Goal: Task Accomplishment & Management: Use online tool/utility

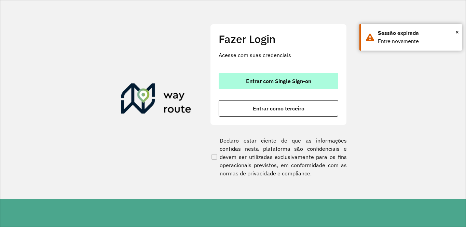
click at [293, 78] on span "Entrar com Single Sign-on" at bounding box center [278, 80] width 65 height 5
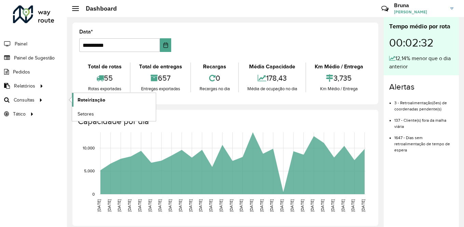
click at [100, 101] on span "Roteirização" at bounding box center [92, 99] width 28 height 7
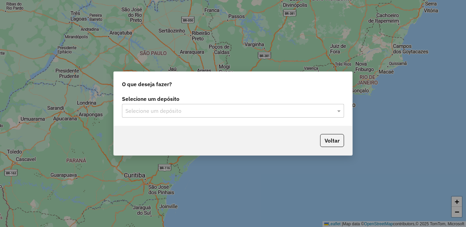
click at [168, 114] on input "text" at bounding box center [226, 111] width 202 height 8
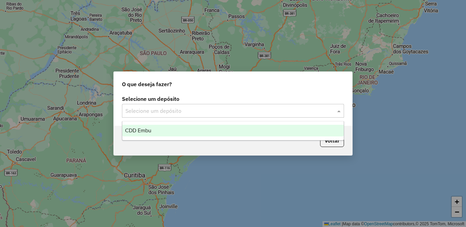
click at [197, 134] on div "CDD Embu" at bounding box center [232, 131] width 221 height 12
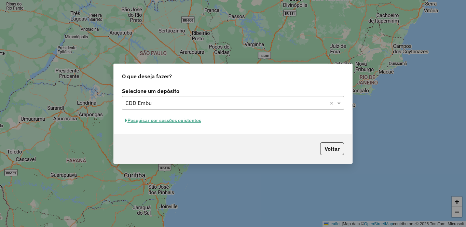
click at [159, 119] on button "Pesquisar por sessões existentes" at bounding box center [163, 120] width 82 height 11
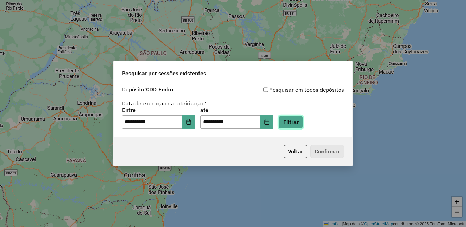
click at [303, 124] on button "Filtrar" at bounding box center [291, 122] width 24 height 13
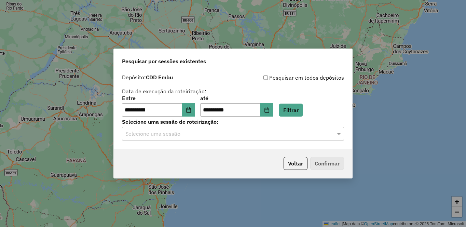
click at [197, 146] on div "**********" at bounding box center [233, 110] width 239 height 78
click at [186, 137] on input "text" at bounding box center [226, 134] width 202 height 8
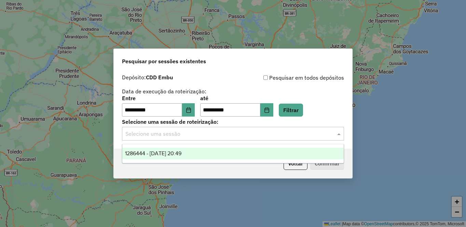
click at [167, 155] on span "1286444 - 01/10/2025 20:49" at bounding box center [153, 153] width 56 height 6
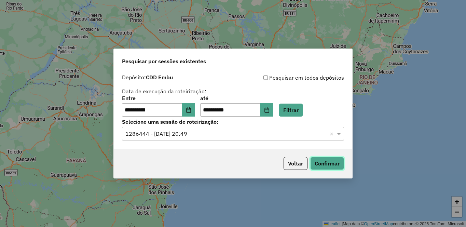
click at [330, 167] on button "Confirmar" at bounding box center [327, 163] width 34 height 13
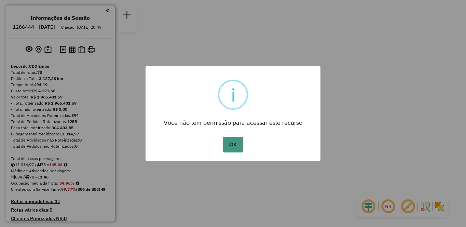
click at [237, 141] on button "OK" at bounding box center [233, 145] width 20 height 16
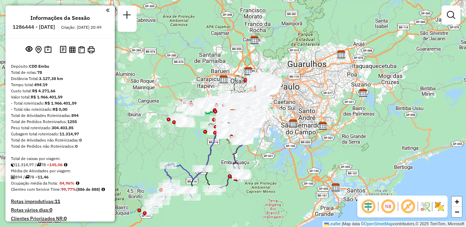
click at [391, 209] on em at bounding box center [388, 206] width 16 height 16
click at [409, 209] on em at bounding box center [408, 206] width 16 height 16
click at [441, 206] on img at bounding box center [439, 206] width 11 height 11
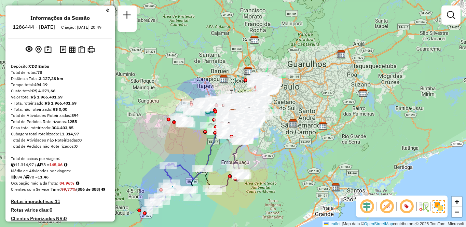
scroll to position [2838, 0]
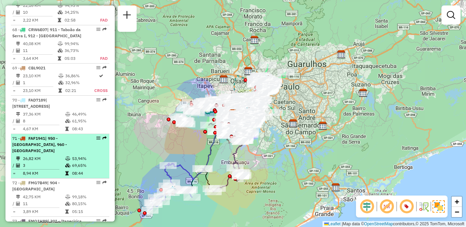
click at [58, 162] on td "3" at bounding box center [44, 165] width 42 height 7
select select "**********"
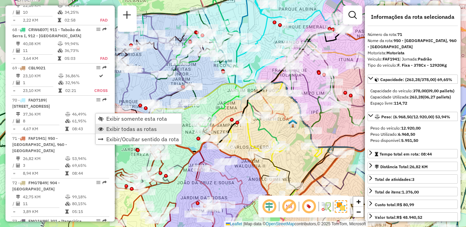
click at [123, 130] on span "Exibir todas as rotas" at bounding box center [131, 128] width 51 height 5
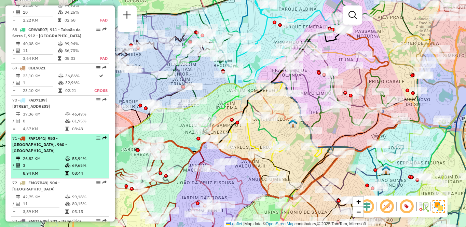
click at [96, 136] on em at bounding box center [98, 138] width 4 height 4
select select "**********"
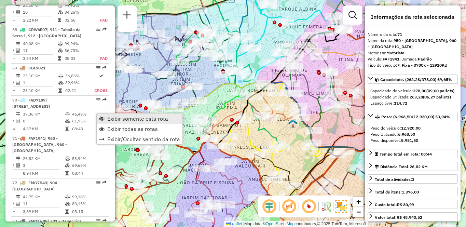
click at [114, 119] on span "Exibir somente esta rota" at bounding box center [137, 118] width 61 height 5
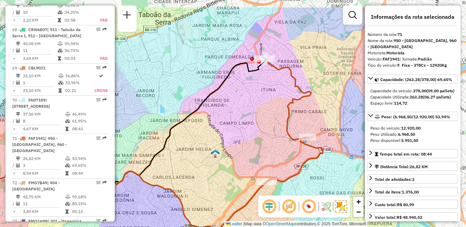
drag, startPoint x: 312, startPoint y: 96, endPoint x: 227, endPoint y: 133, distance: 92.6
click at [227, 133] on div "Janela de atendimento Grade de atendimento Capacidade Transportadoras Veículos …" at bounding box center [233, 113] width 466 height 227
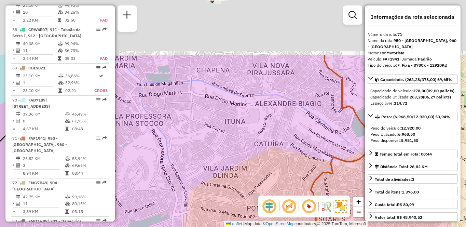
drag, startPoint x: 233, startPoint y: 52, endPoint x: 285, endPoint y: 177, distance: 136.0
click at [285, 177] on div "Janela de atendimento Grade de atendimento Capacidade Transportadoras Veículos …" at bounding box center [233, 113] width 466 height 227
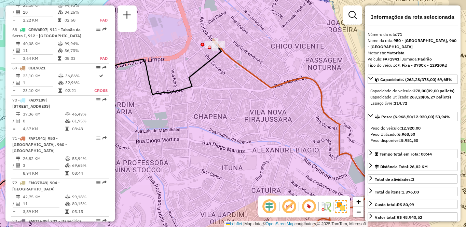
drag, startPoint x: 274, startPoint y: 128, endPoint x: 167, endPoint y: 120, distance: 107.6
click at [167, 120] on div "Janela de atendimento Grade de atendimento Capacidade Transportadoras Veículos …" at bounding box center [233, 113] width 466 height 227
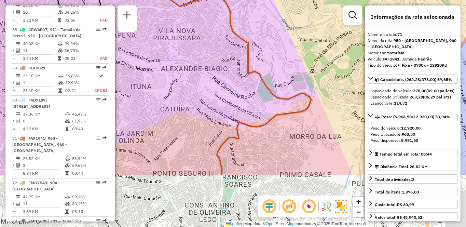
drag, startPoint x: 315, startPoint y: 159, endPoint x: 333, endPoint y: 57, distance: 103.7
click at [333, 57] on div "Janela de atendimento Grade de atendimento Capacidade Transportadoras Veículos …" at bounding box center [233, 113] width 466 height 227
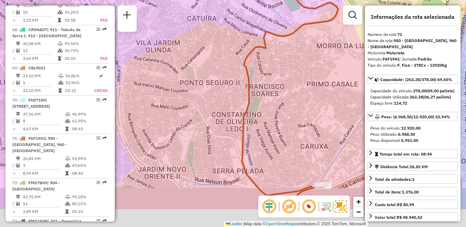
drag, startPoint x: 277, startPoint y: 170, endPoint x: 282, endPoint y: 126, distance: 44.1
click at [282, 126] on div "Janela de atendimento Grade de atendimento Capacidade Transportadoras Veículos …" at bounding box center [233, 113] width 466 height 227
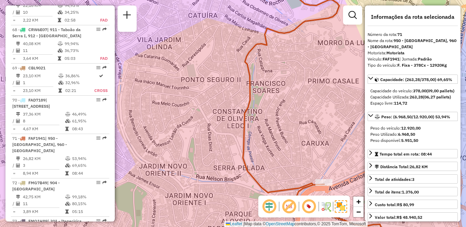
scroll to position [3050, 0]
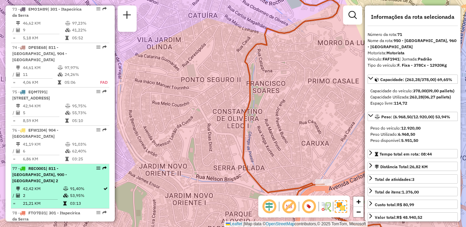
click at [55, 192] on td "2" at bounding box center [43, 195] width 40 height 7
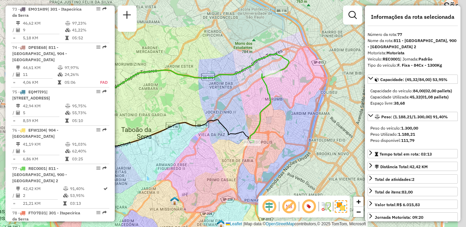
drag, startPoint x: 311, startPoint y: 145, endPoint x: 239, endPoint y: 168, distance: 76.0
click at [239, 168] on div "Janela de atendimento Grade de atendimento Capacidade Transportadoras Veículos …" at bounding box center [233, 113] width 466 height 227
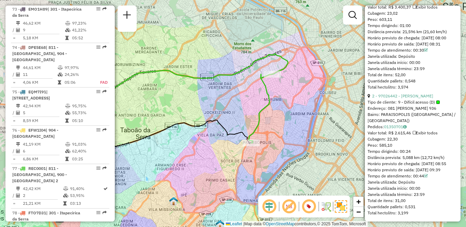
scroll to position [2838, 0]
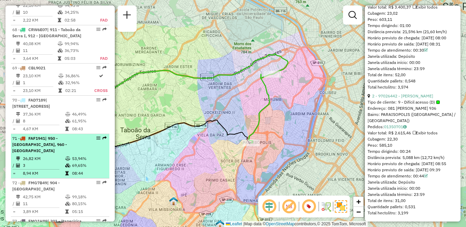
click at [49, 136] on span "| 950 - Jardim Germânia, 960 - Vila das Belezas" at bounding box center [39, 144] width 55 height 17
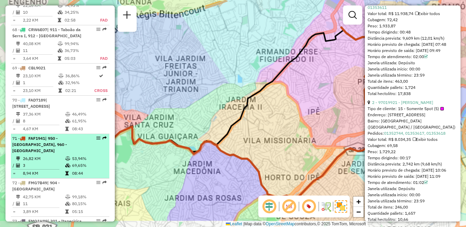
scroll to position [346, 0]
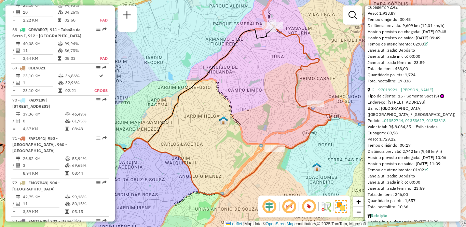
drag, startPoint x: 291, startPoint y: 108, endPoint x: 257, endPoint y: 108, distance: 33.5
click at [257, 108] on div "Janela de atendimento Grade de atendimento Capacidade Transportadoras Veículos …" at bounding box center [233, 113] width 466 height 227
